Goal: Register for event/course

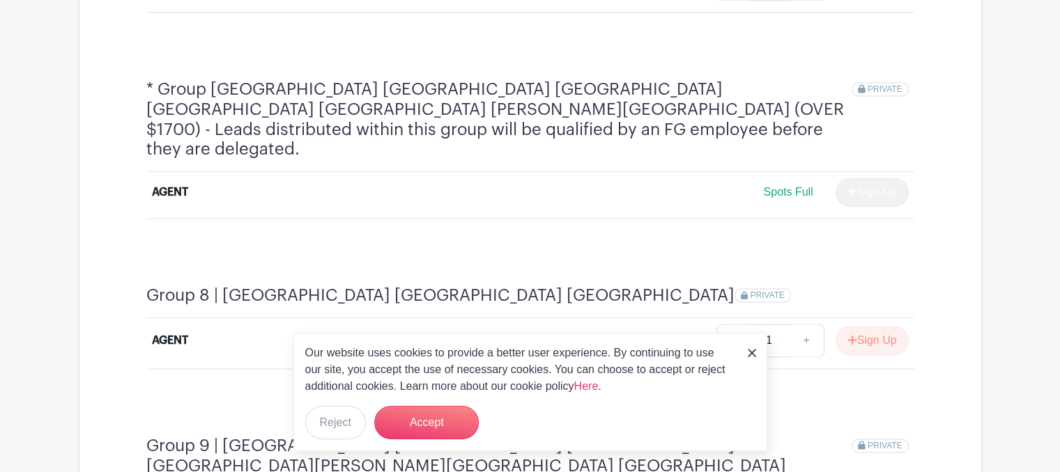
scroll to position [2115, 0]
click at [890, 327] on button "Sign Up" at bounding box center [871, 341] width 73 height 29
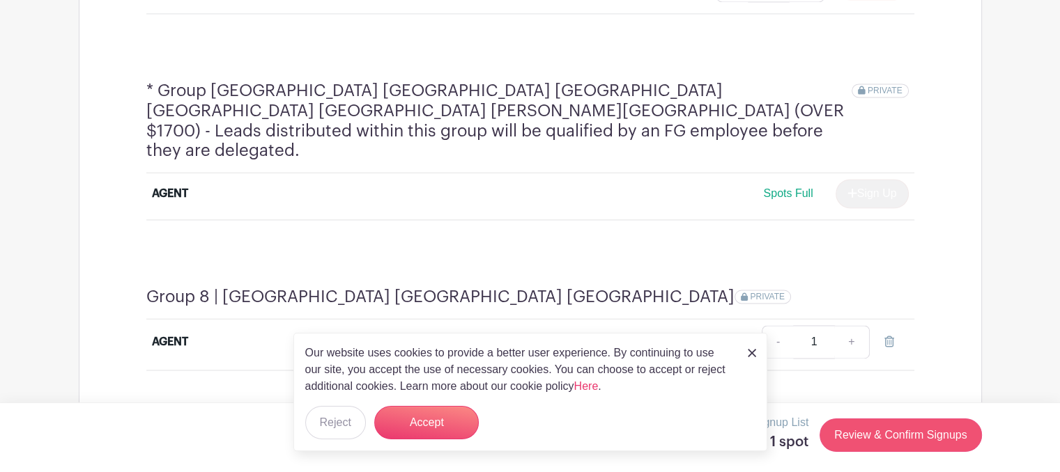
click at [900, 442] on link "Review & Confirm Signups" at bounding box center [900, 435] width 162 height 33
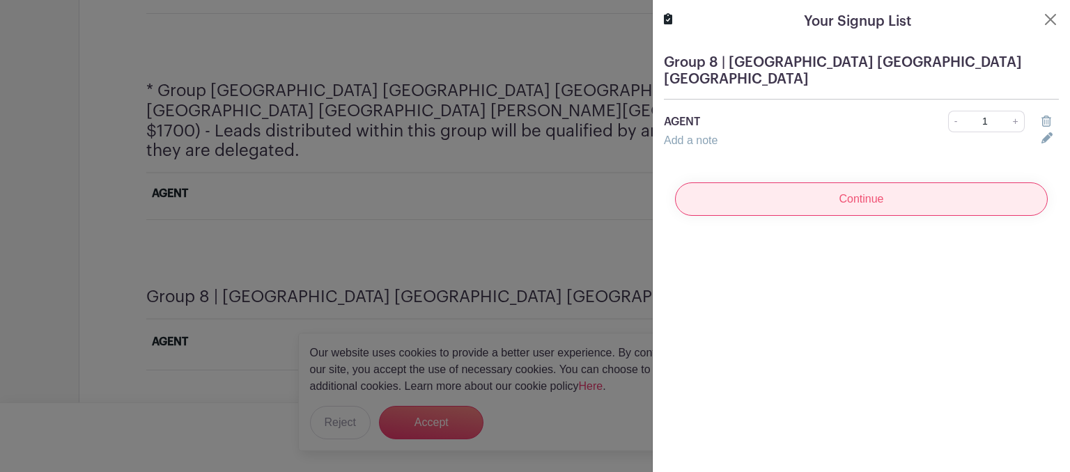
click at [870, 183] on input "Continue" at bounding box center [861, 199] width 373 height 33
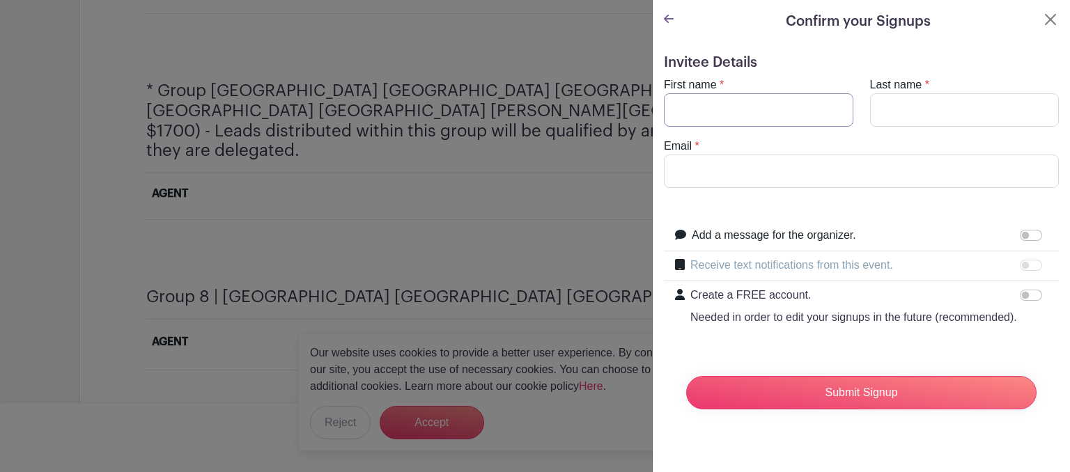
click at [778, 109] on input "First name" at bounding box center [759, 109] width 190 height 33
type input "Deny"
click at [928, 105] on input "Last name" at bounding box center [965, 109] width 190 height 33
type input "[PERSON_NAME]"
click at [863, 170] on input "Email" at bounding box center [861, 171] width 395 height 33
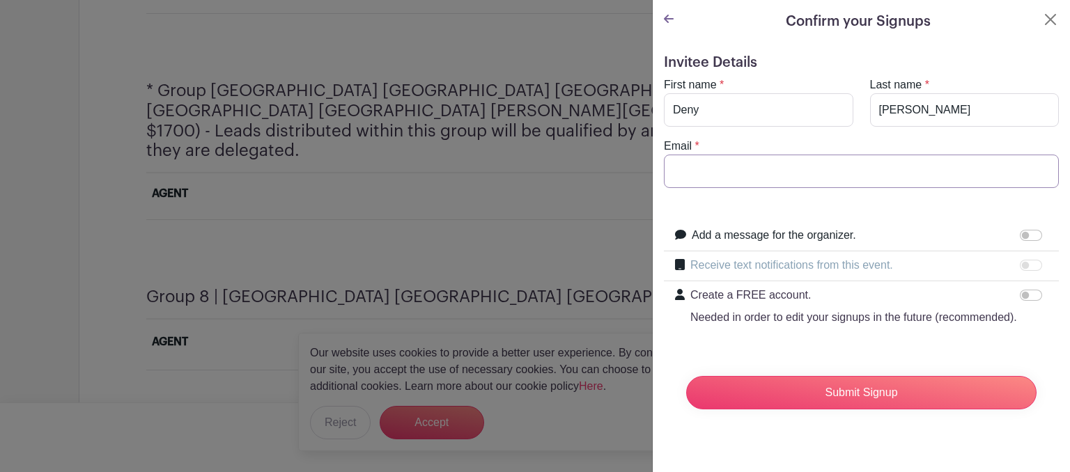
type input "[EMAIL_ADDRESS][DOMAIN_NAME]"
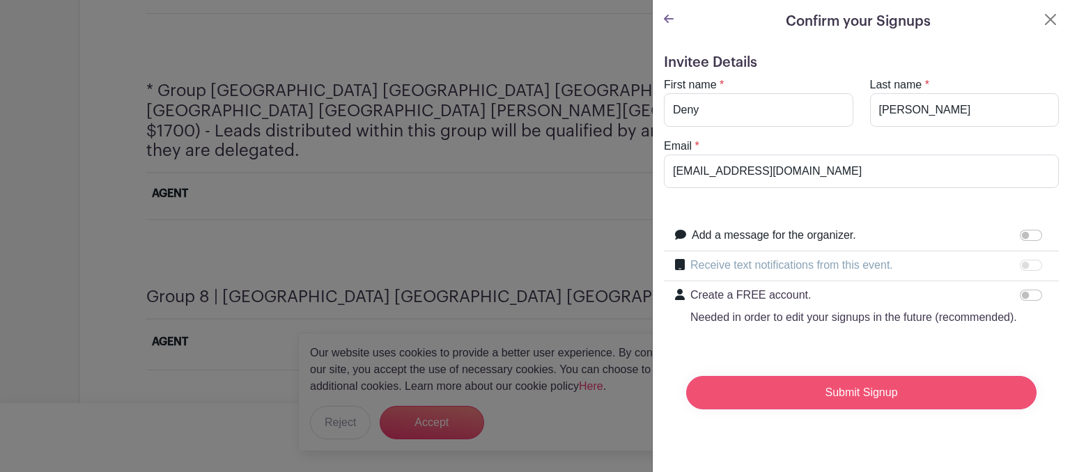
click at [879, 410] on input "Submit Signup" at bounding box center [861, 392] width 350 height 33
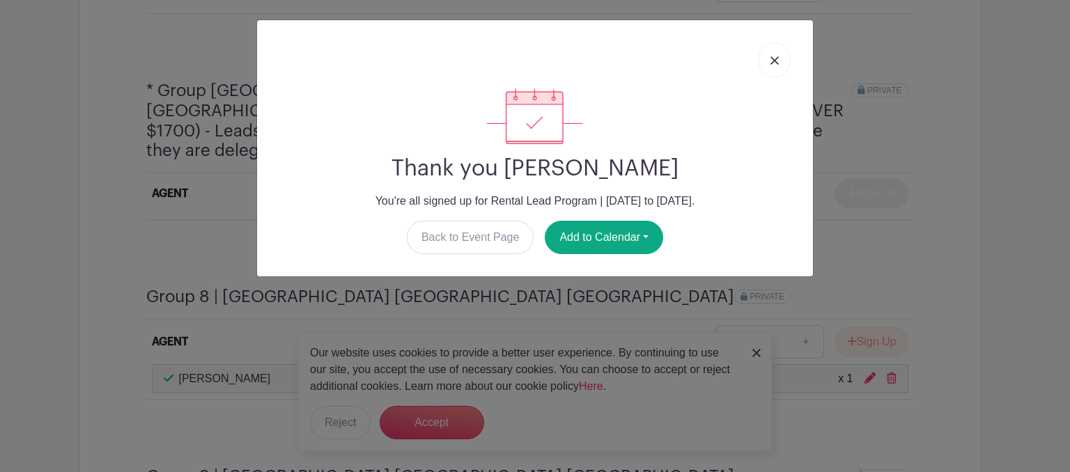
click at [786, 61] on link at bounding box center [775, 60] width 32 height 35
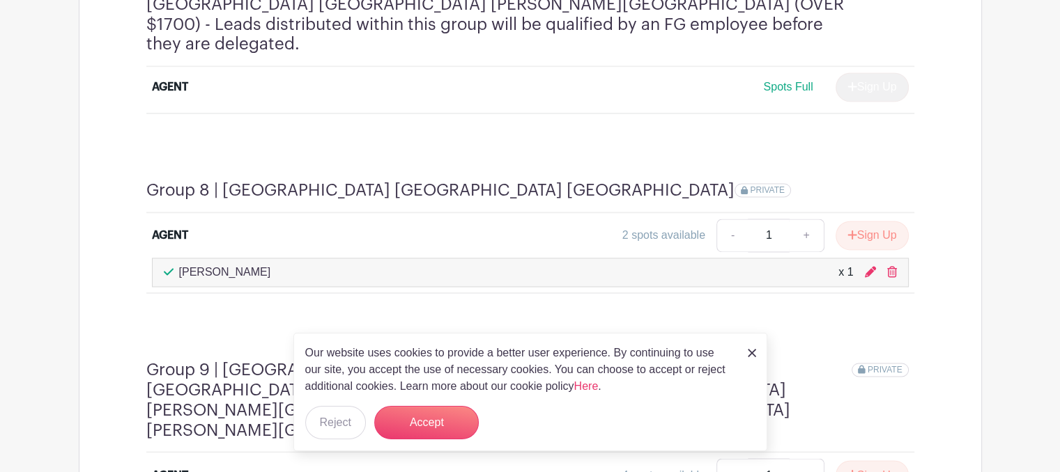
scroll to position [2214, 0]
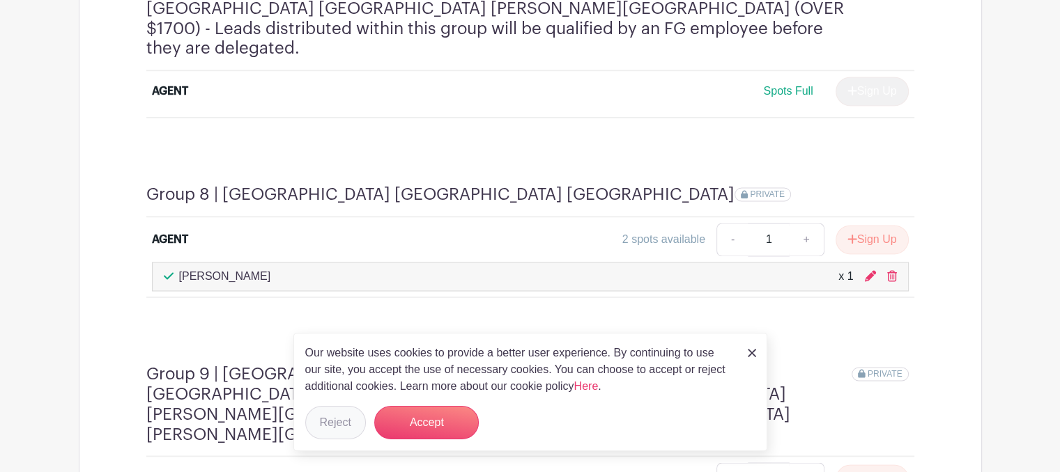
click at [338, 438] on button "Reject" at bounding box center [335, 422] width 61 height 33
click at [343, 424] on form "Reject" at bounding box center [335, 422] width 61 height 33
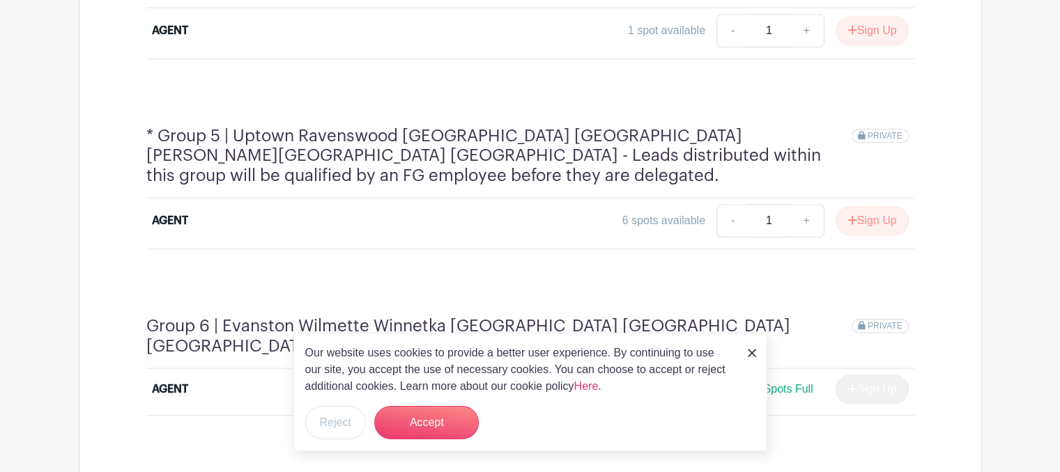
scroll to position [1518, 0]
click at [883, 207] on button "Sign Up" at bounding box center [871, 221] width 73 height 29
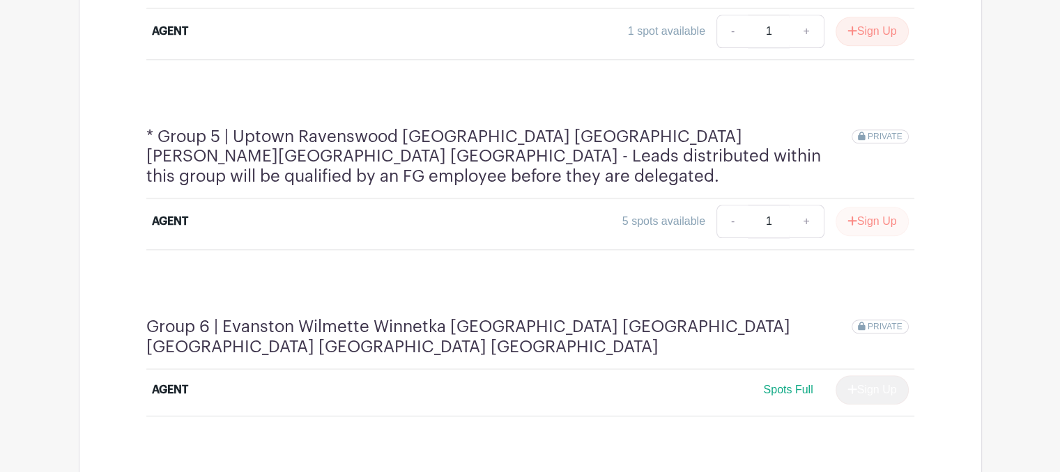
click at [877, 207] on button "Sign Up" at bounding box center [871, 221] width 73 height 29
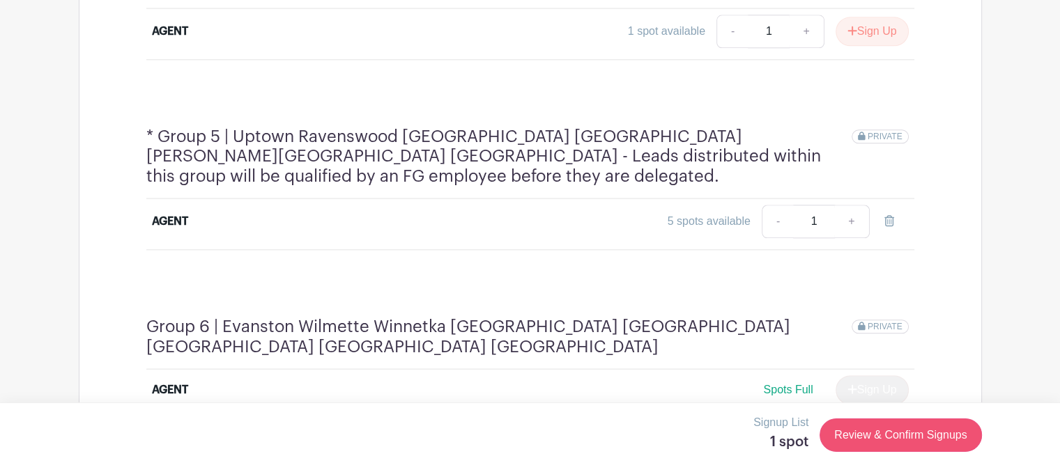
click at [911, 440] on link "Review & Confirm Signups" at bounding box center [900, 435] width 162 height 33
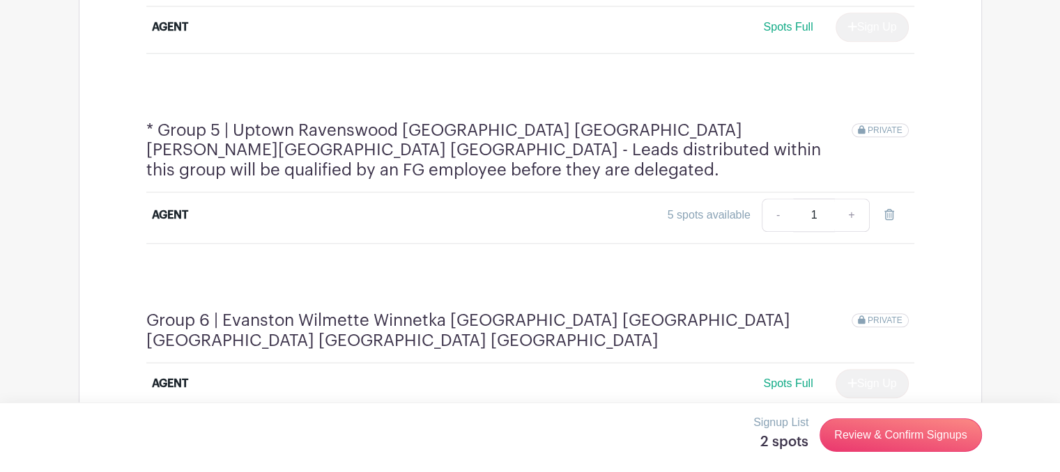
scroll to position [1512, 0]
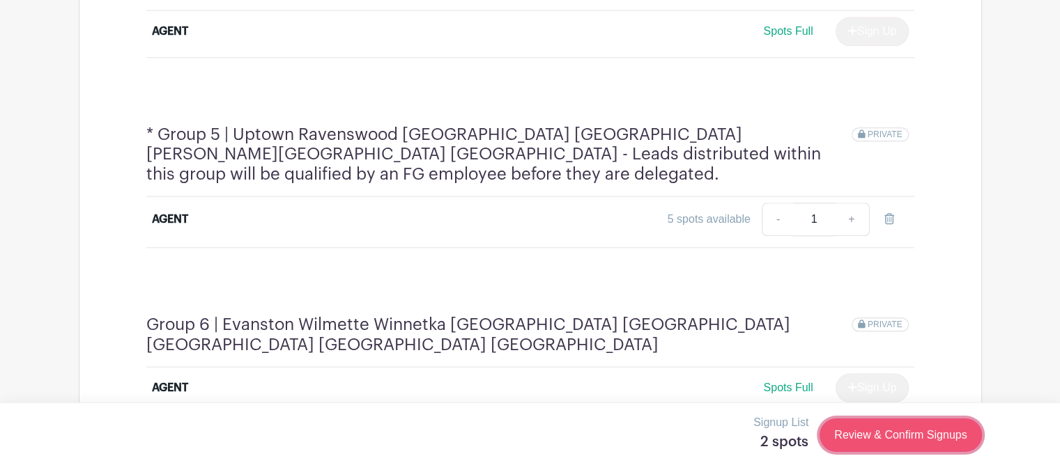
click at [916, 440] on link "Review & Confirm Signups" at bounding box center [900, 435] width 162 height 33
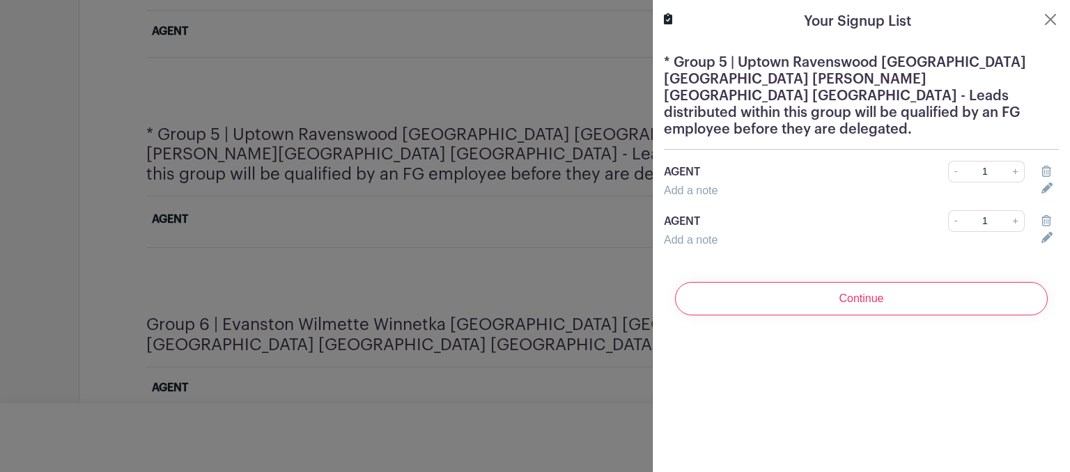
click at [1042, 215] on icon at bounding box center [1047, 220] width 10 height 11
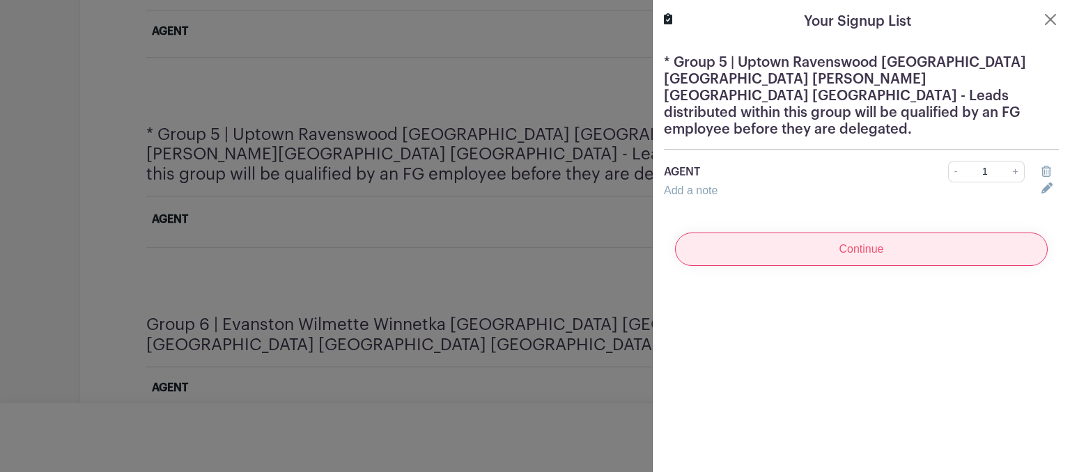
click at [937, 233] on input "Continue" at bounding box center [861, 249] width 373 height 33
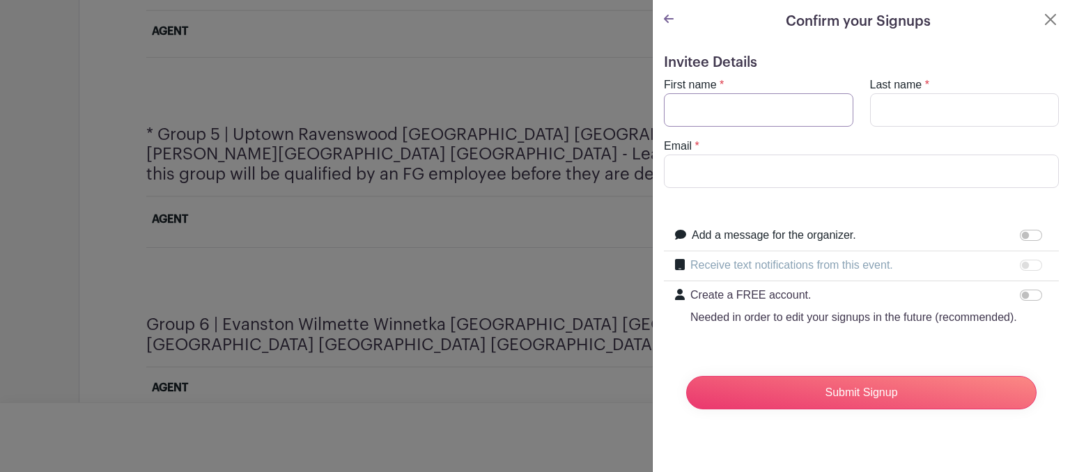
click at [782, 107] on input "First name" at bounding box center [759, 109] width 190 height 33
type input "Deny"
click at [931, 104] on input "Last name" at bounding box center [965, 109] width 190 height 33
type input "[PERSON_NAME]"
click at [845, 167] on input "Email" at bounding box center [861, 171] width 395 height 33
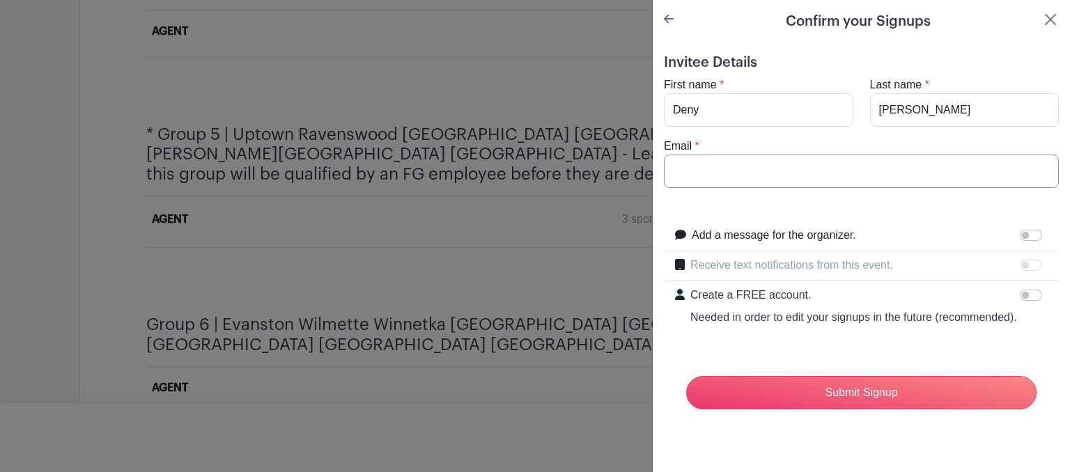
type input "[EMAIL_ADDRESS][DOMAIN_NAME]"
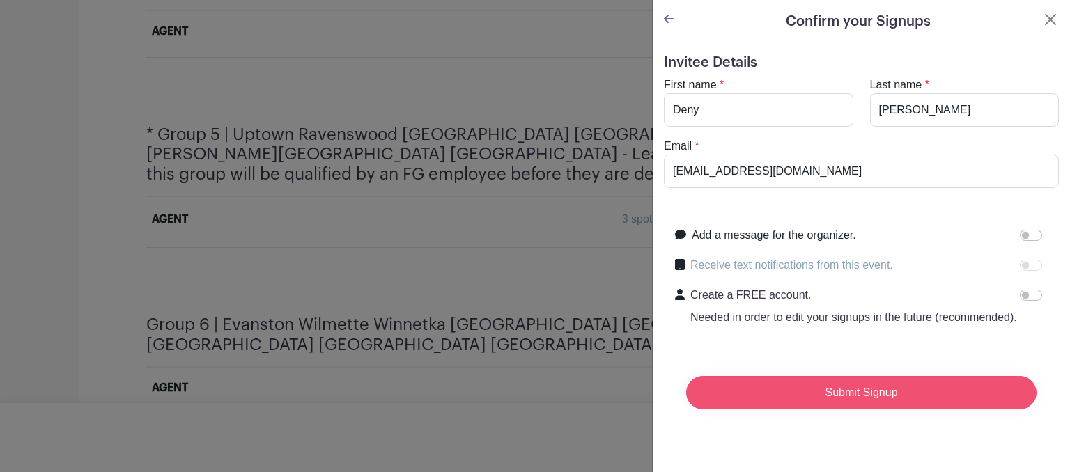
click at [881, 410] on input "Submit Signup" at bounding box center [861, 392] width 350 height 33
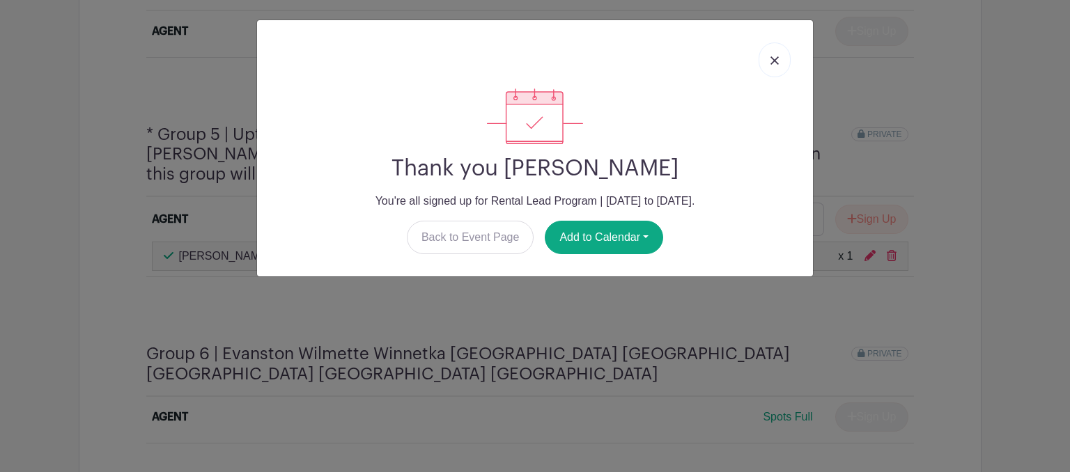
click at [780, 65] on link at bounding box center [775, 60] width 32 height 35
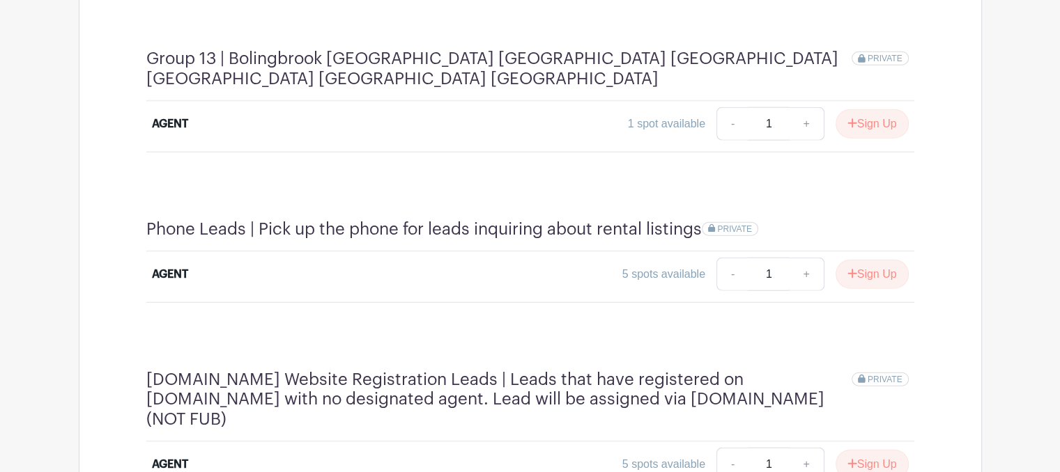
scroll to position [3289, 0]
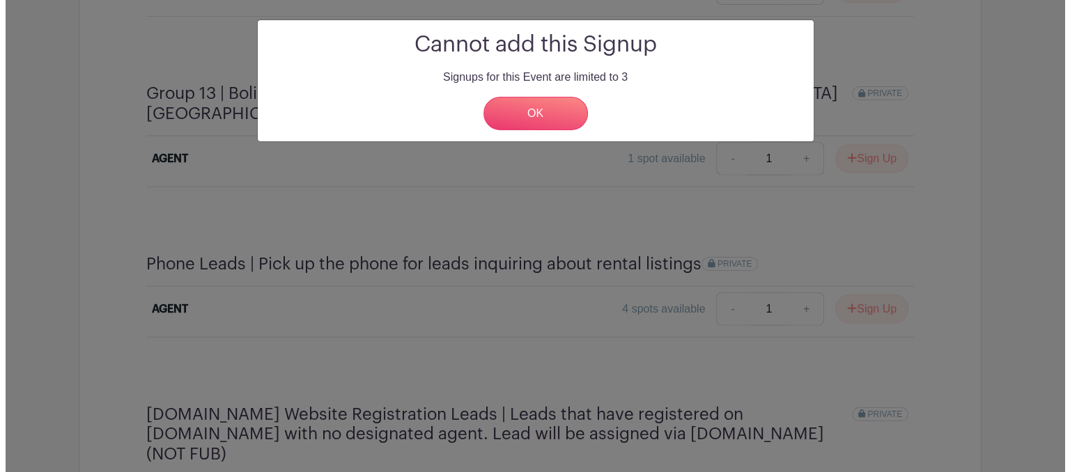
scroll to position [3284, 0]
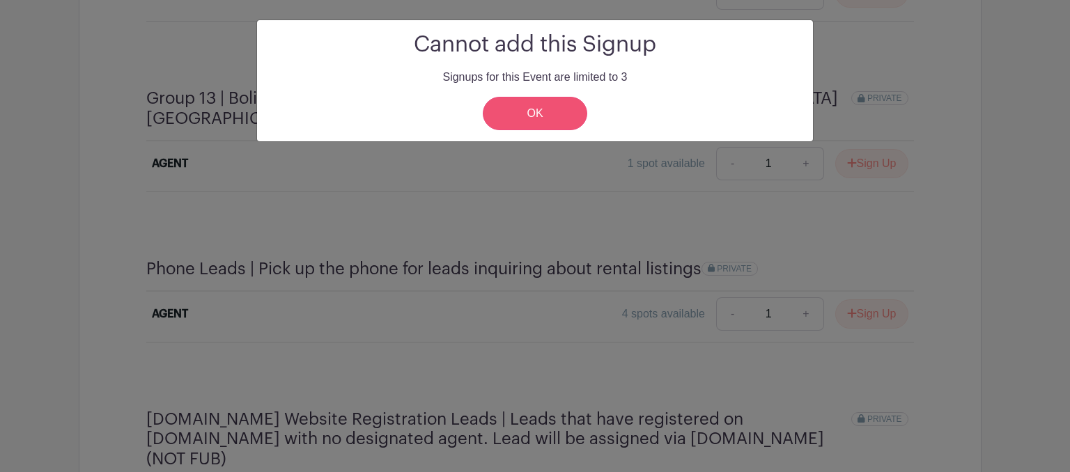
click at [543, 107] on link "OK" at bounding box center [535, 113] width 105 height 33
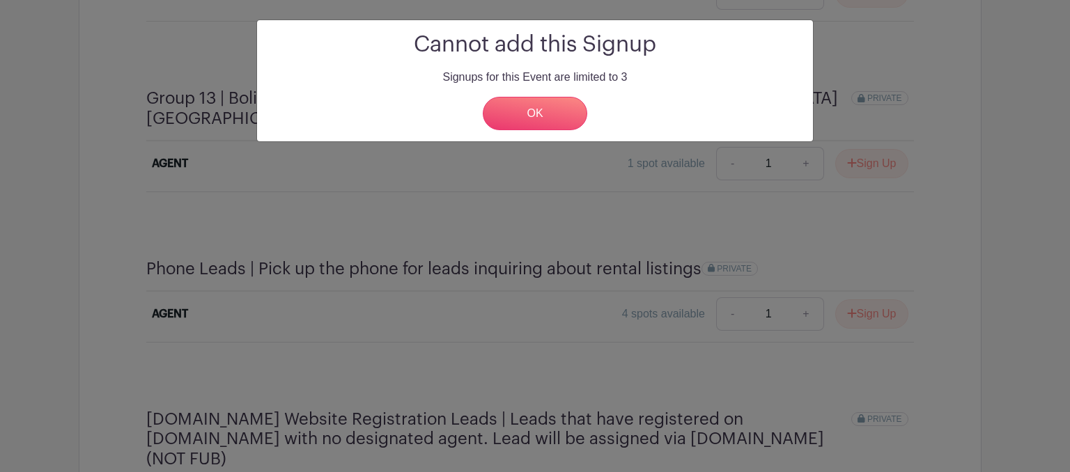
click at [535, 105] on link "OK" at bounding box center [535, 113] width 105 height 33
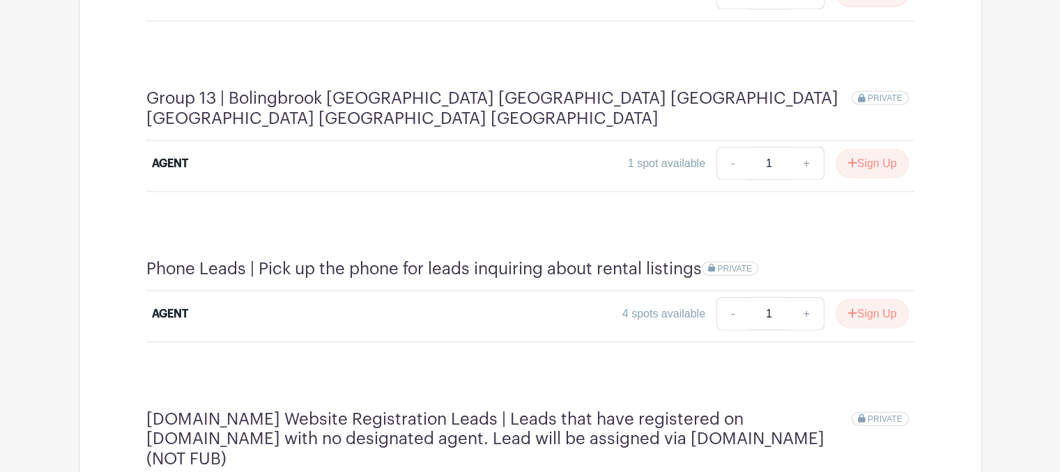
type input "1"
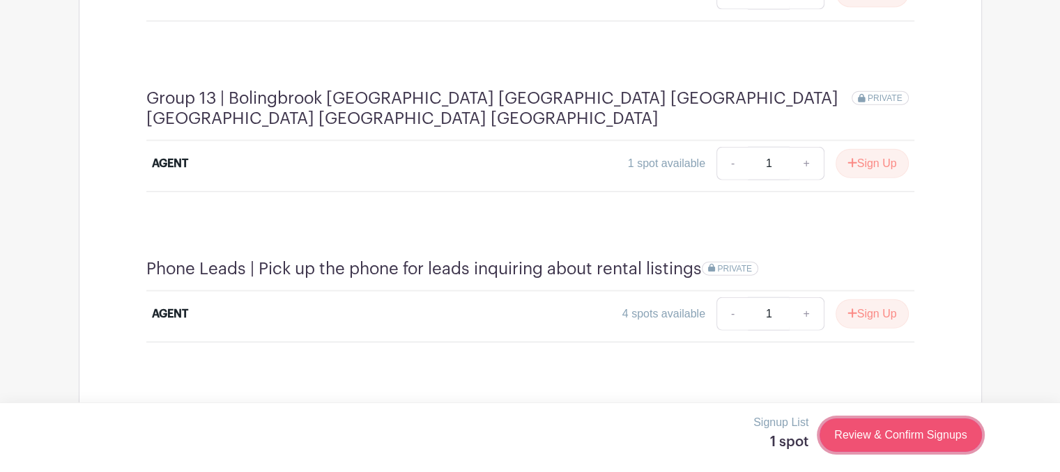
click at [897, 446] on link "Review & Confirm Signups" at bounding box center [900, 435] width 162 height 33
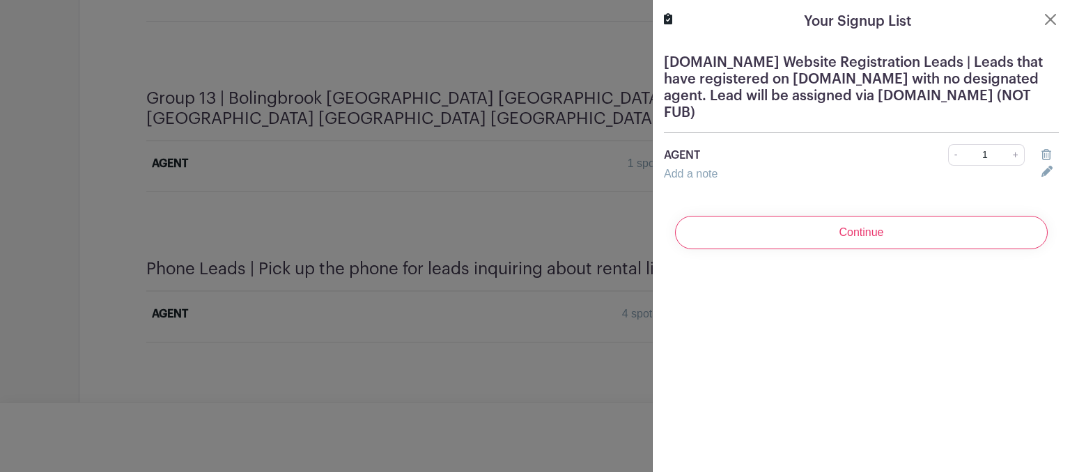
click at [842, 240] on input "Continue" at bounding box center [861, 232] width 373 height 33
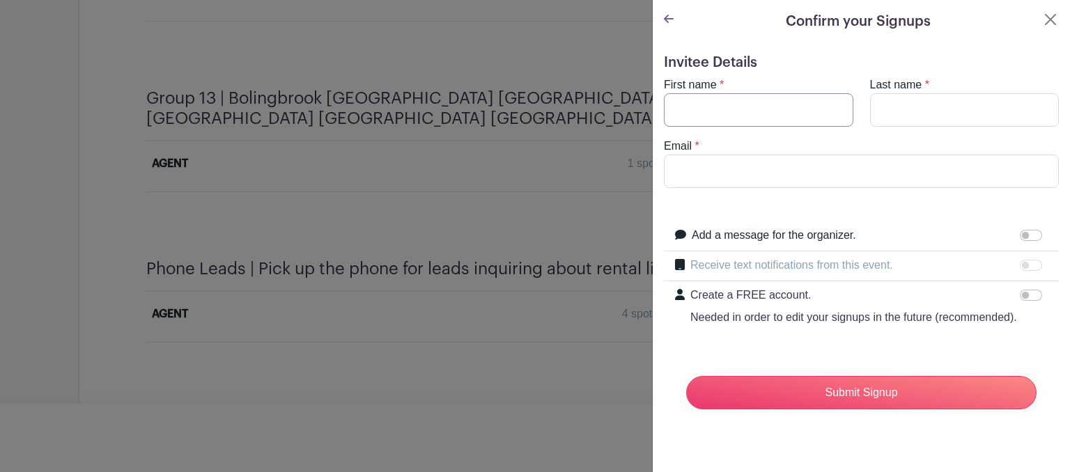
click at [765, 104] on input "First name" at bounding box center [759, 109] width 190 height 33
type input "Deny"
click at [914, 108] on input "Last name" at bounding box center [965, 109] width 190 height 33
type input "[PERSON_NAME]"
click at [978, 164] on input "Email" at bounding box center [861, 171] width 395 height 33
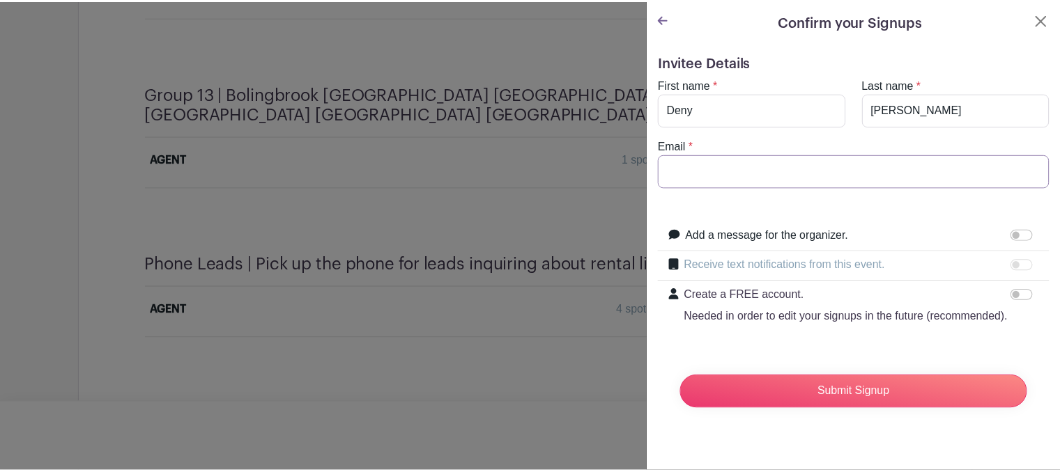
scroll to position [3280, 0]
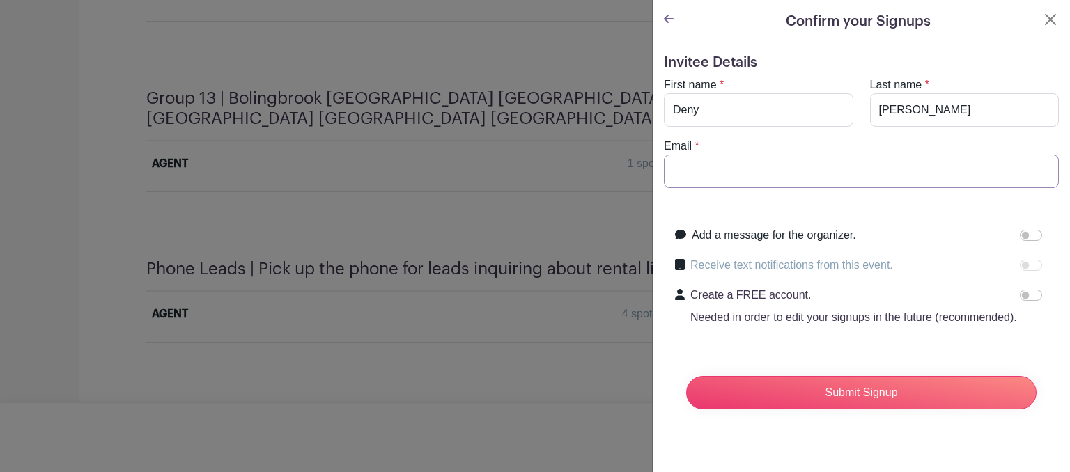
click at [894, 176] on input "Email" at bounding box center [861, 171] width 395 height 33
type input "[EMAIL_ADDRESS][DOMAIN_NAME]"
click at [805, 209] on form "Invitee Details First name * Deny Last name * [PERSON_NAME] Email * [EMAIL_ADDR…" at bounding box center [861, 237] width 395 height 366
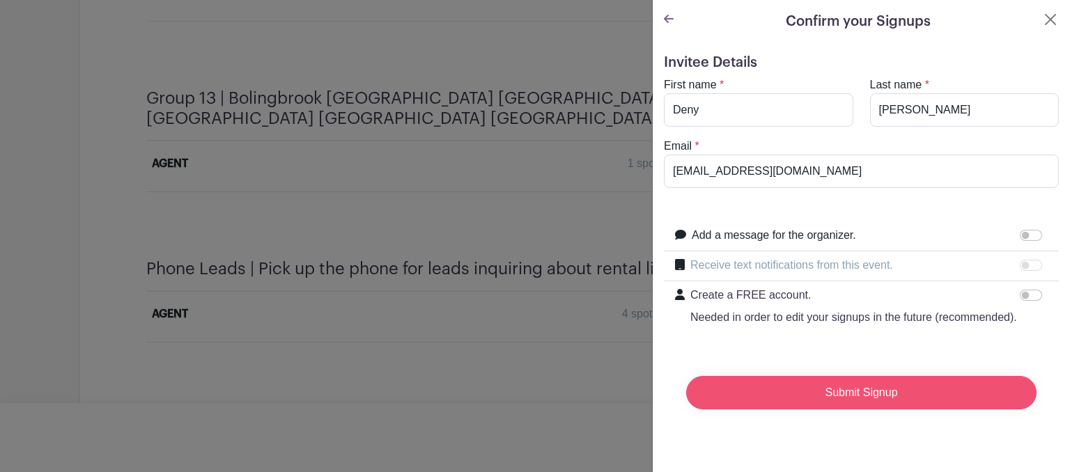
click at [885, 410] on input "Submit Signup" at bounding box center [861, 392] width 350 height 33
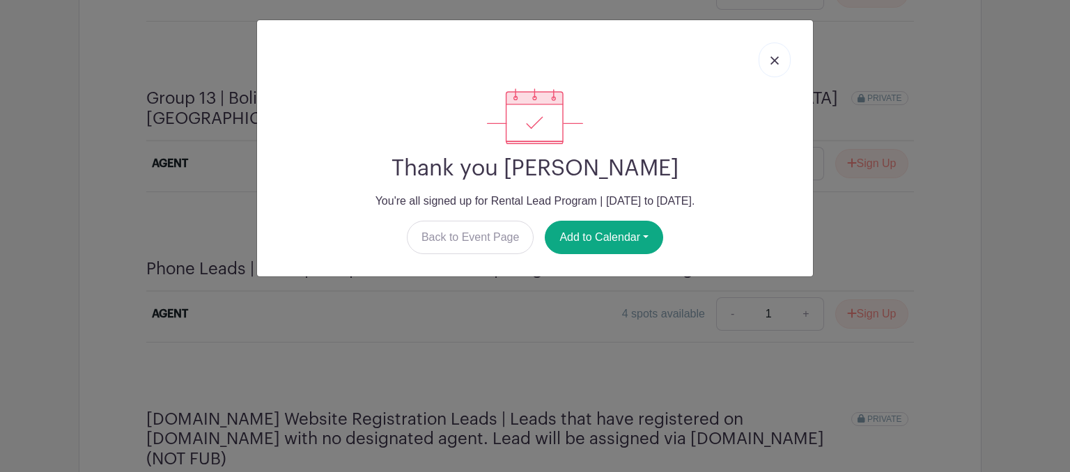
click at [780, 70] on link at bounding box center [775, 60] width 32 height 35
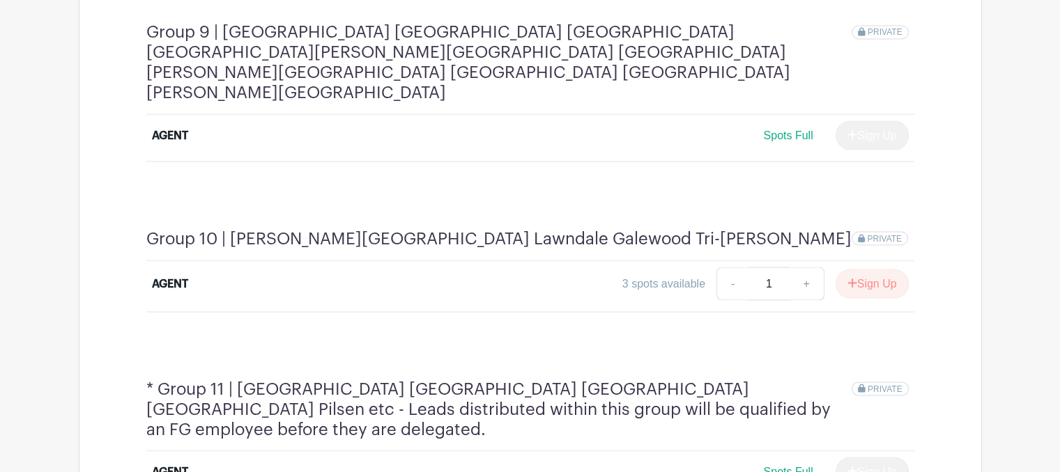
scroll to position [2561, 0]
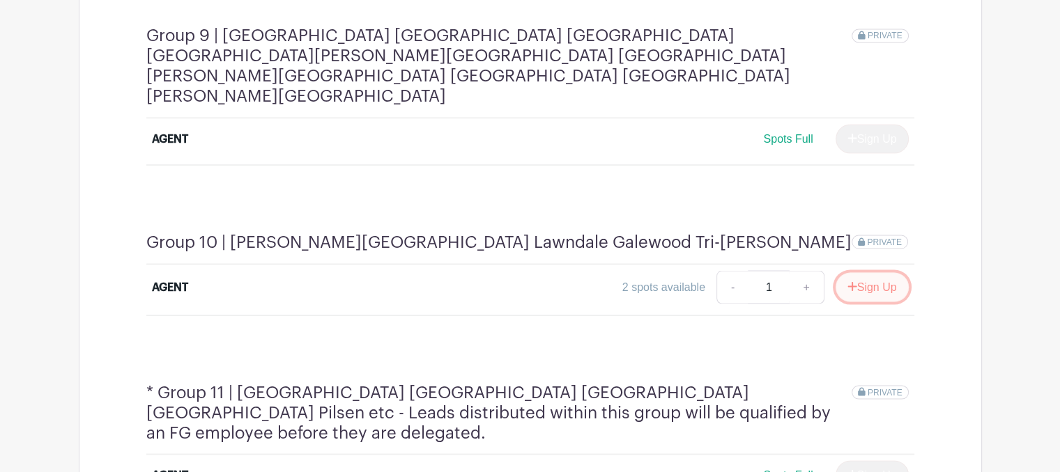
click at [883, 272] on button "Sign Up" at bounding box center [871, 286] width 73 height 29
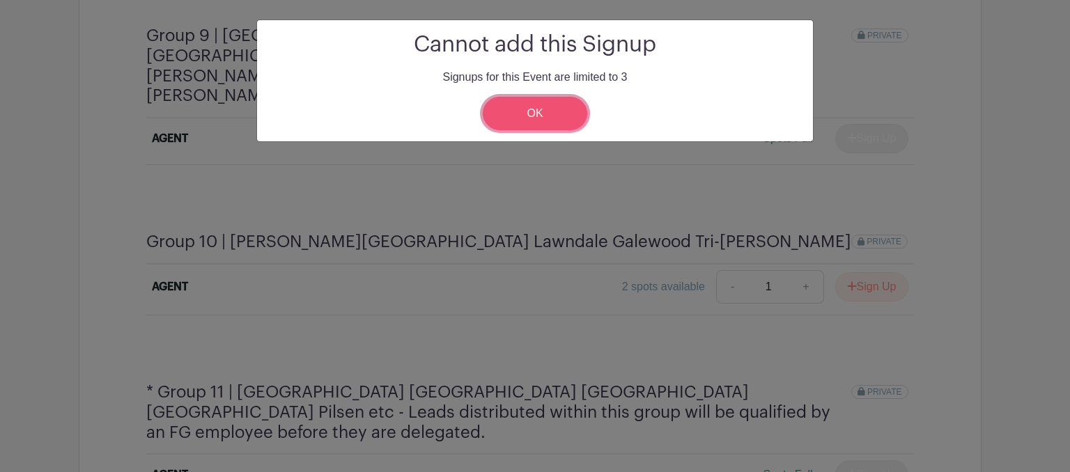
click at [546, 118] on link "OK" at bounding box center [535, 113] width 105 height 33
